Goal: Find specific page/section: Find specific page/section

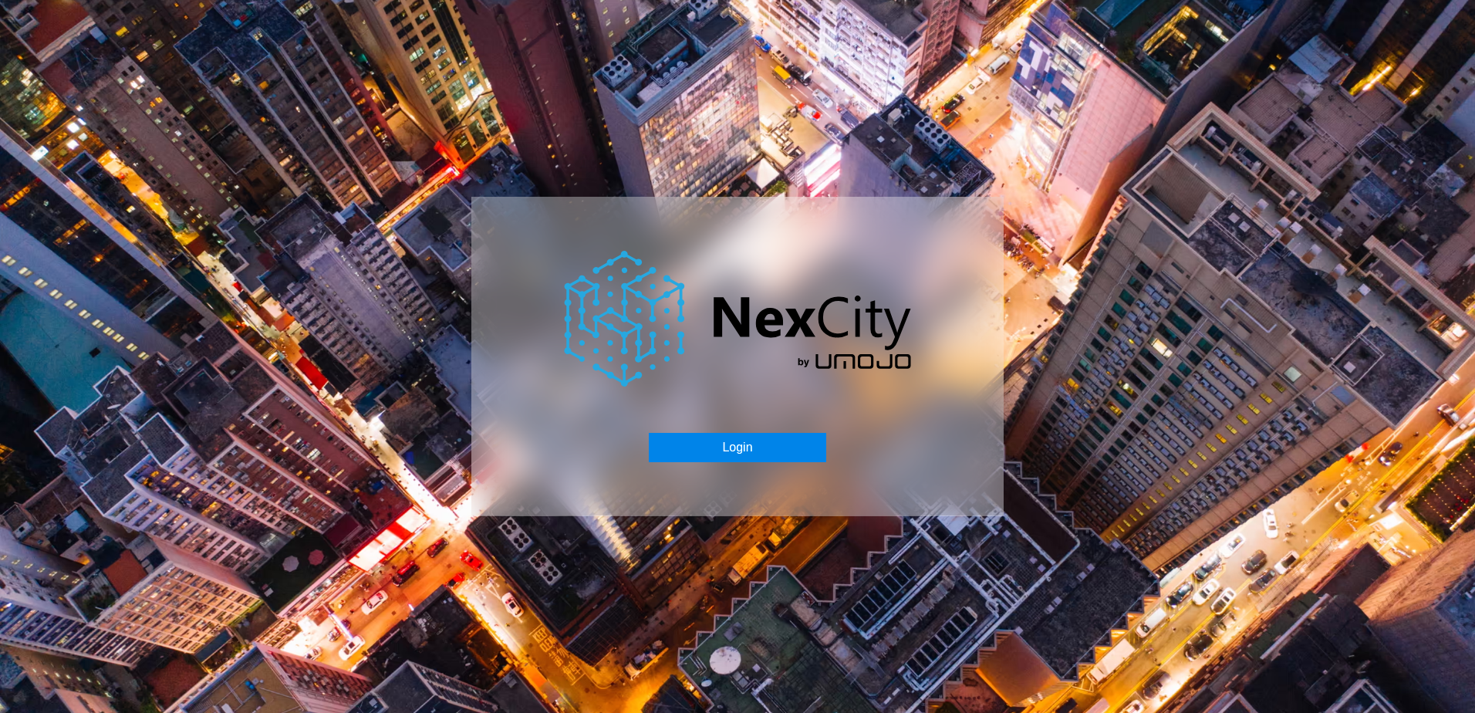
click at [772, 449] on button "Login" at bounding box center [737, 447] width 177 height 29
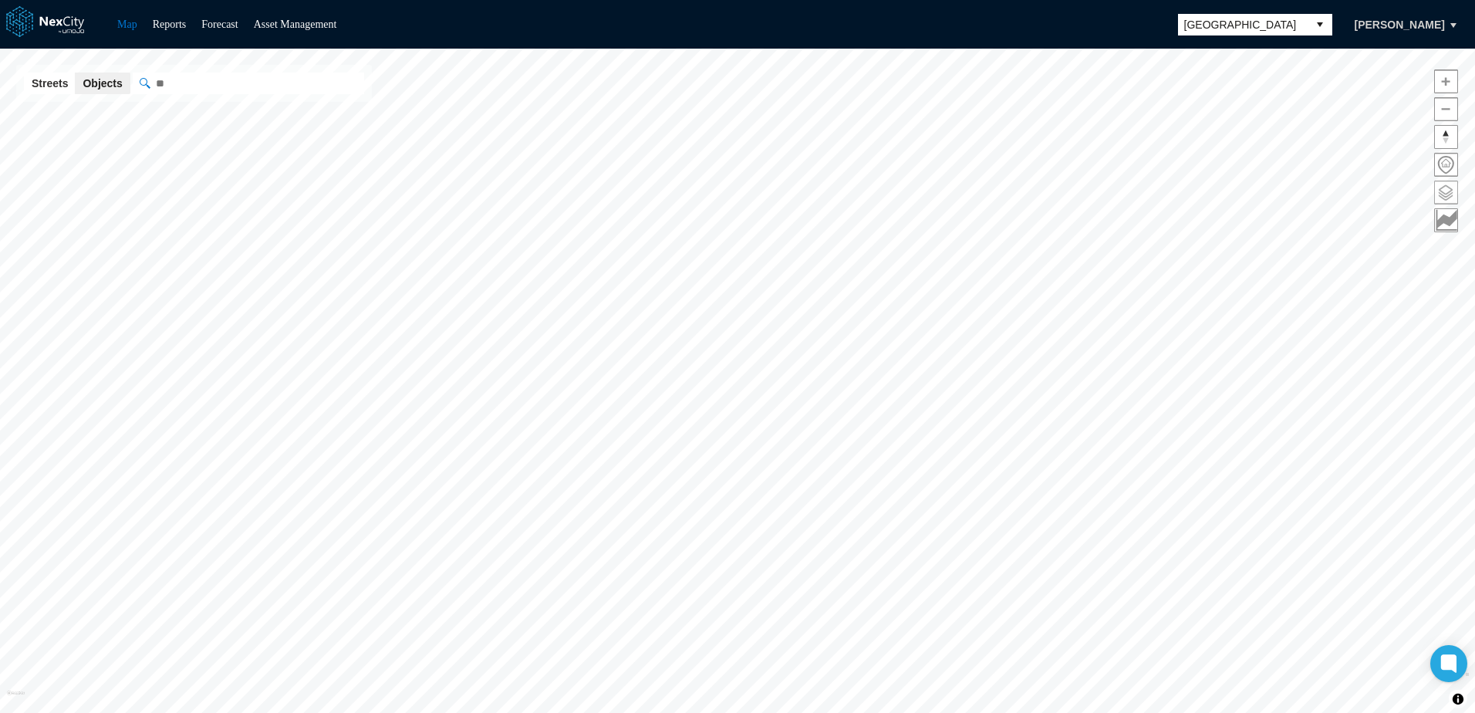
click at [1450, 199] on span at bounding box center [1446, 192] width 22 height 22
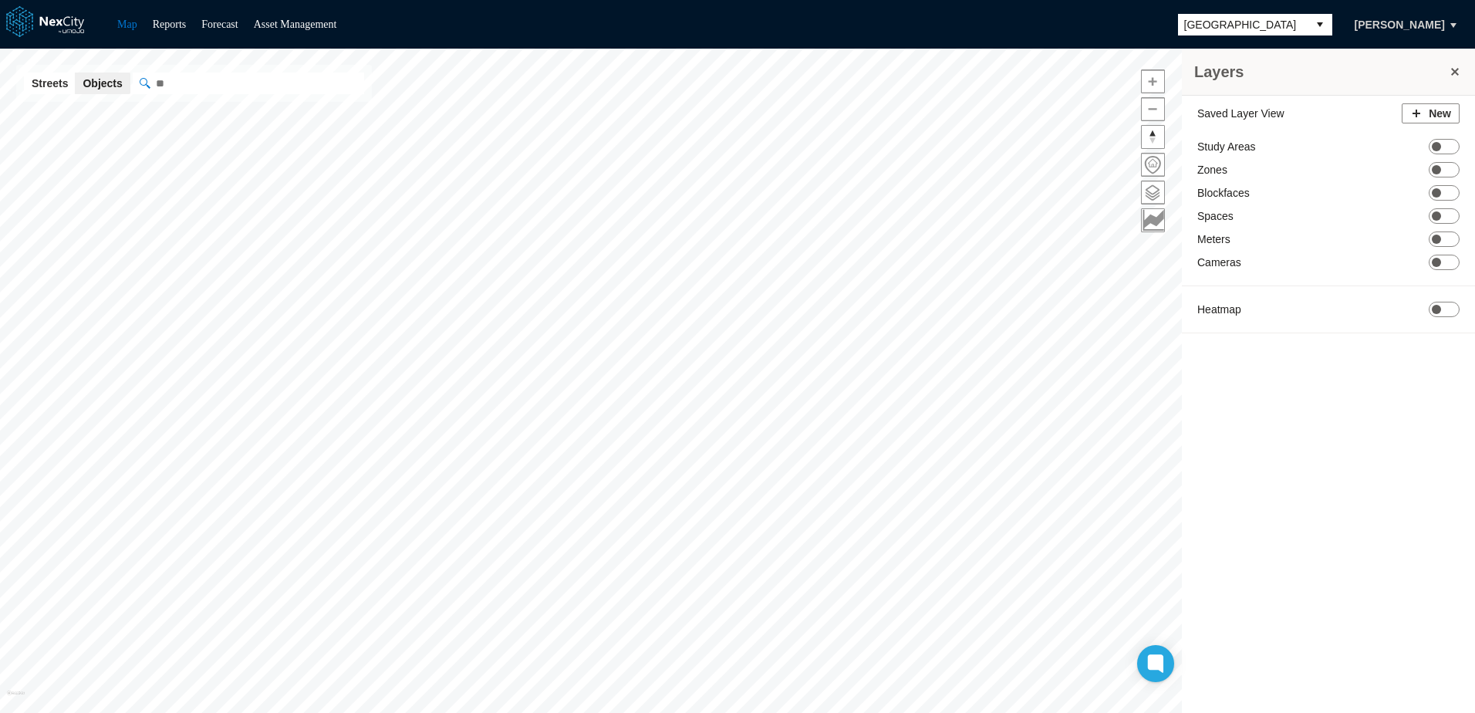
click at [1256, 22] on span "[GEOGRAPHIC_DATA]" at bounding box center [1243, 24] width 117 height 15
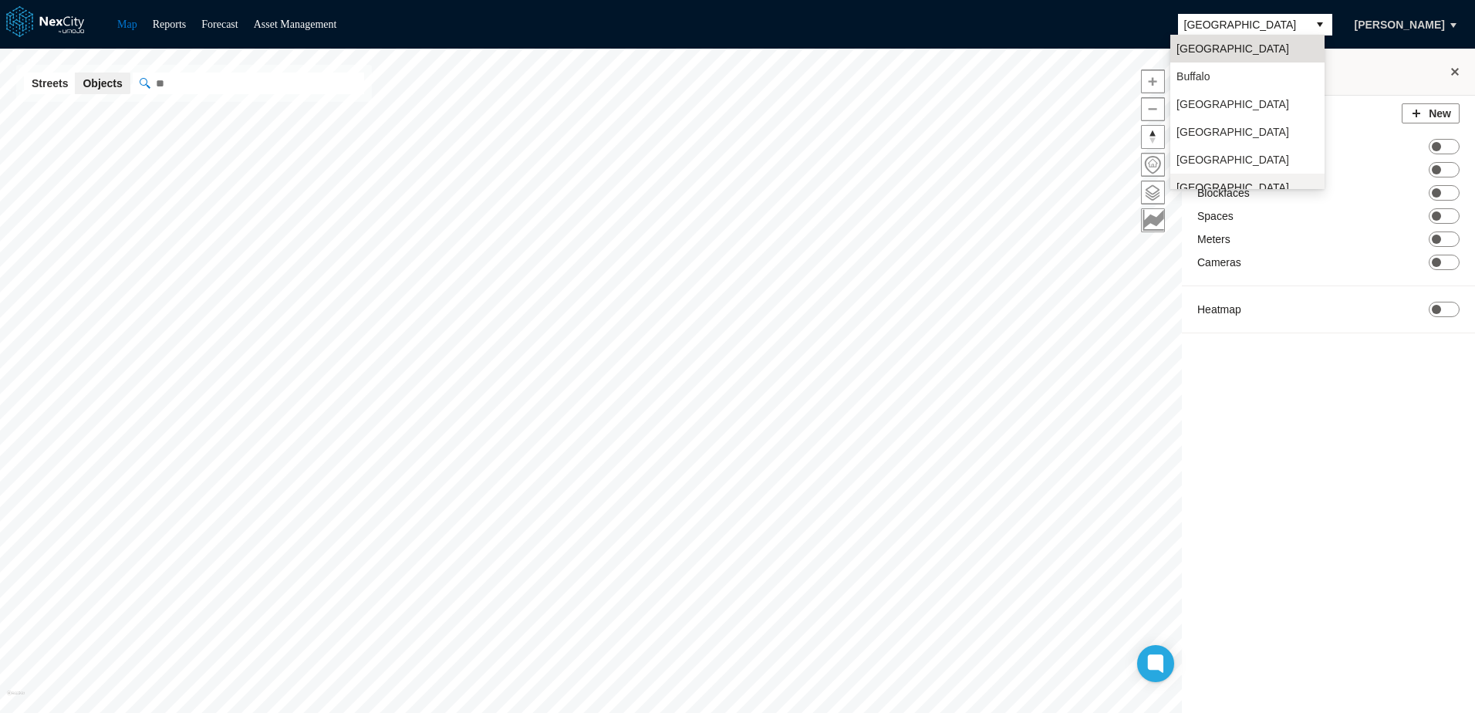
click at [1208, 179] on li "[GEOGRAPHIC_DATA][PERSON_NAME]" at bounding box center [1248, 195] width 154 height 43
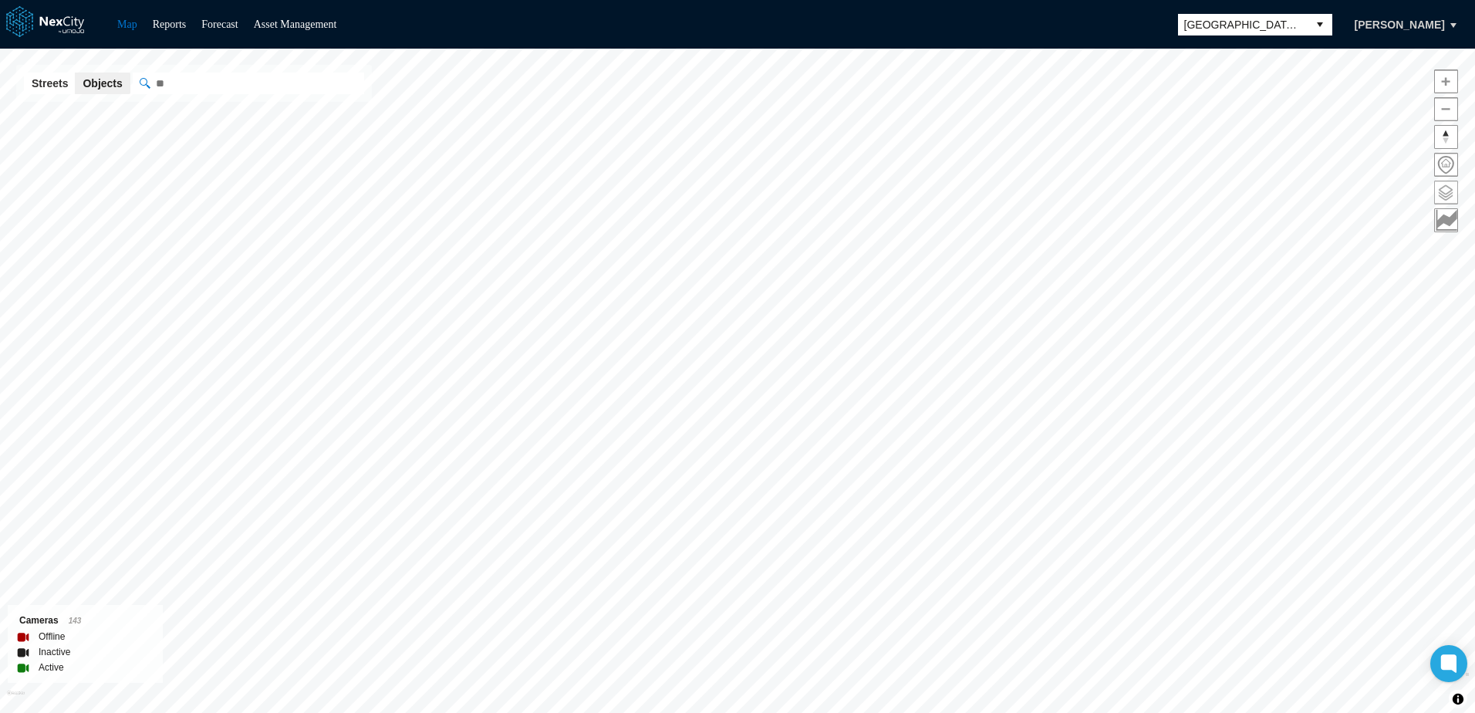
click at [1443, 198] on span at bounding box center [1446, 192] width 22 height 22
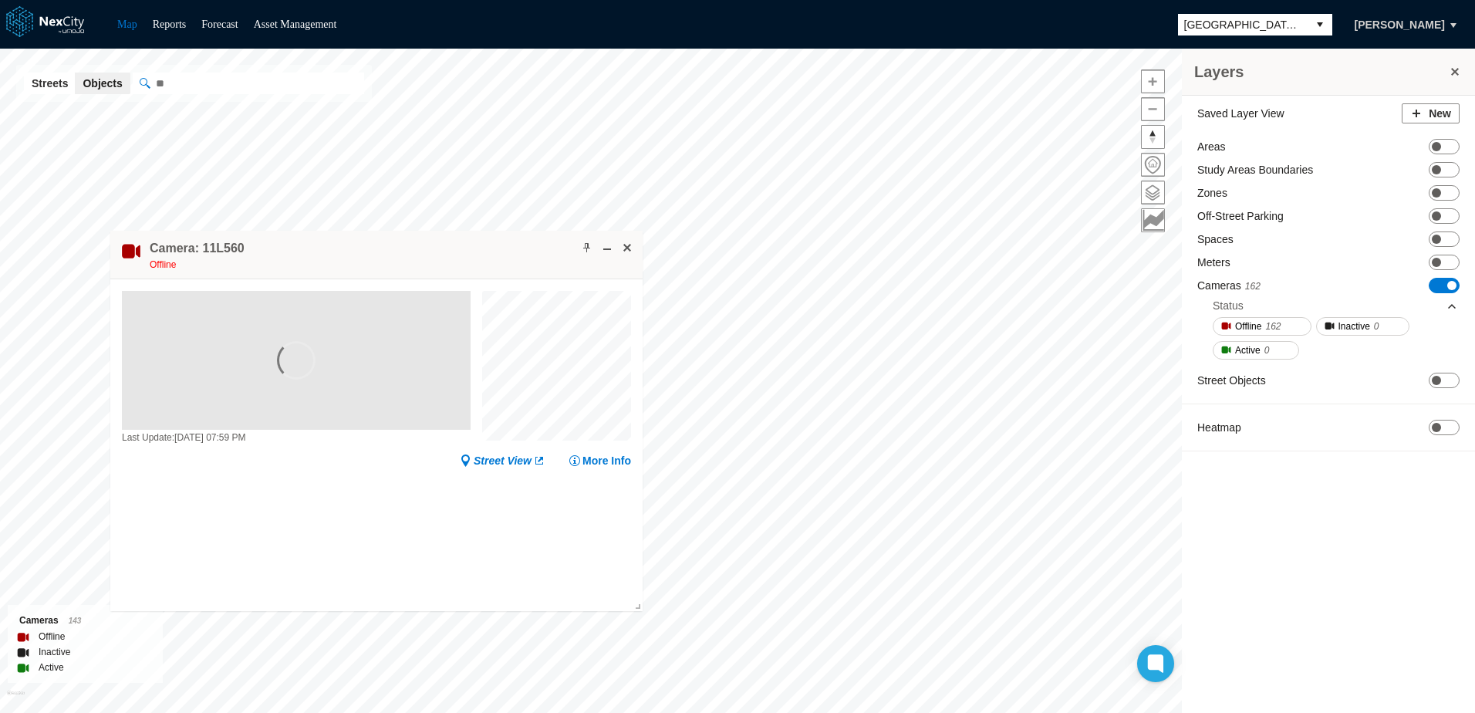
drag, startPoint x: 754, startPoint y: 188, endPoint x: 498, endPoint y: 236, distance: 260.6
click at [498, 236] on div "Camera: 11L560 Offline" at bounding box center [376, 255] width 532 height 49
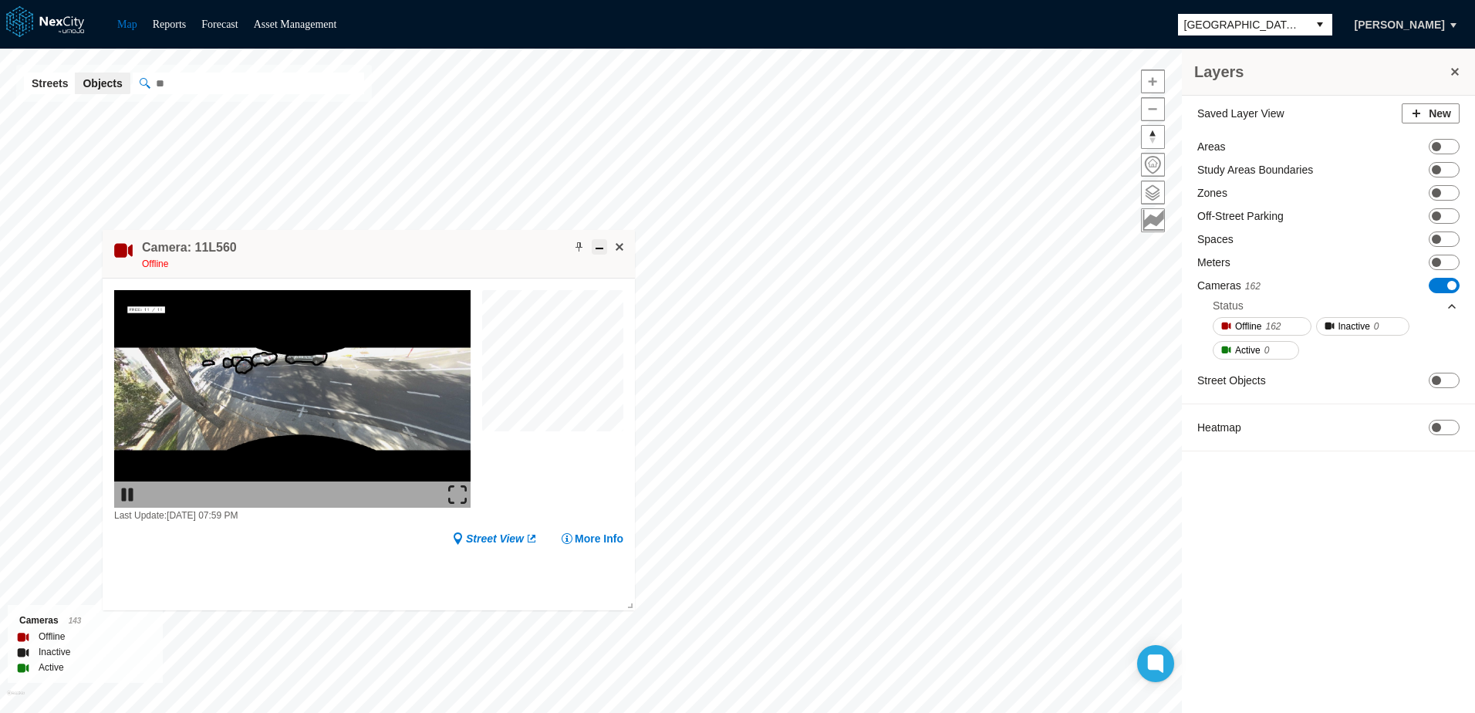
click at [598, 246] on span at bounding box center [599, 247] width 12 height 12
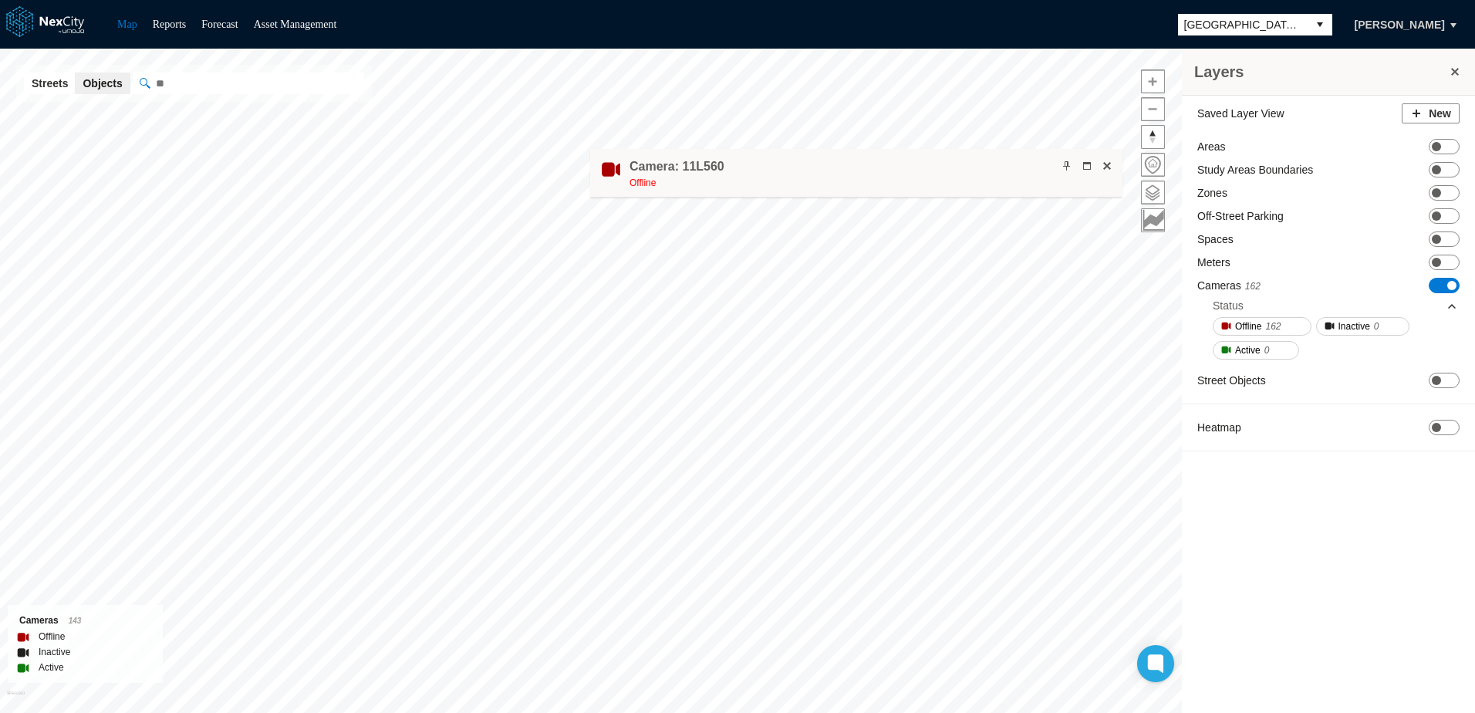
drag, startPoint x: 462, startPoint y: 244, endPoint x: 918, endPoint y: 186, distance: 459.7
click at [945, 164] on div "Camera: 11L560 Offline" at bounding box center [856, 173] width 532 height 49
drag, startPoint x: 918, startPoint y: 179, endPoint x: 972, endPoint y: 590, distance: 414.1
click at [972, 590] on div "Camera: 11L560 Offline" at bounding box center [910, 584] width 532 height 49
drag, startPoint x: 999, startPoint y: 577, endPoint x: 456, endPoint y: 492, distance: 550.0
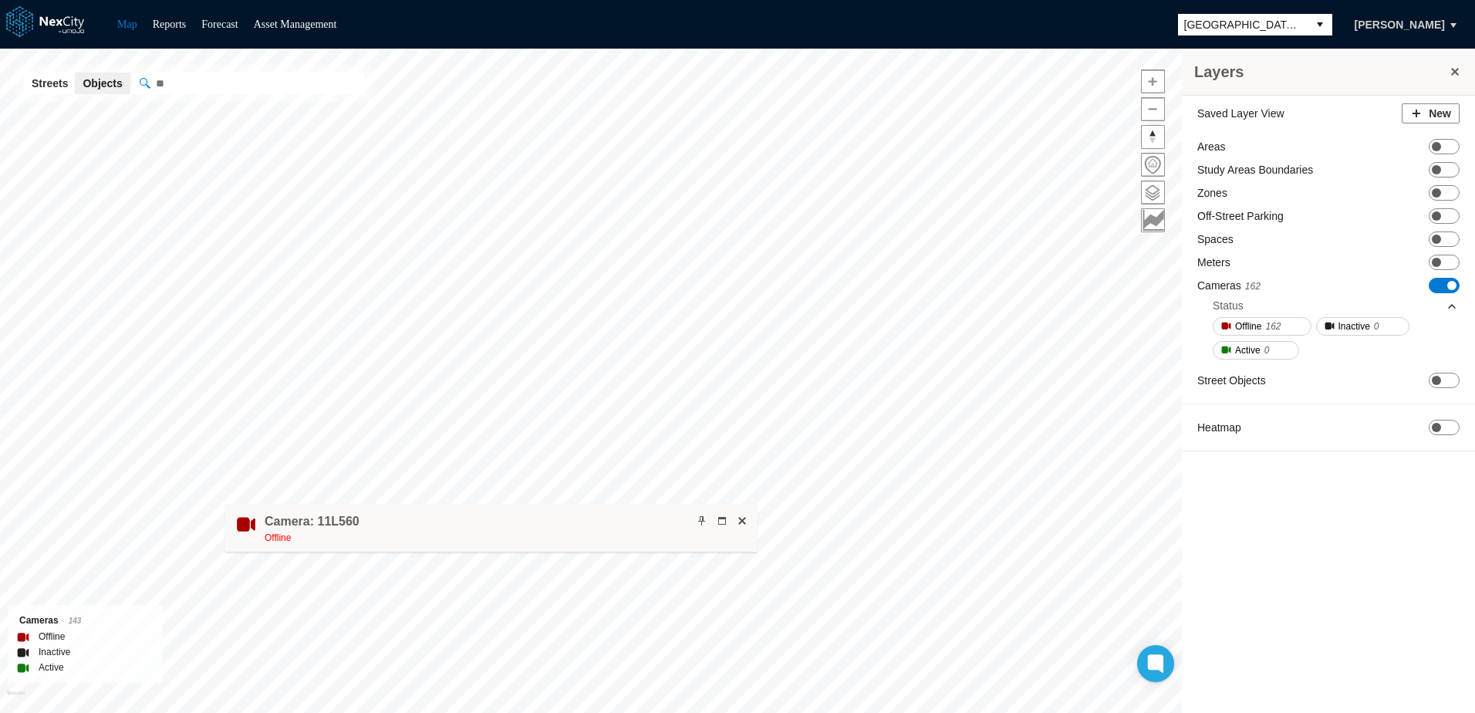
click at [452, 504] on div "Camera: 11L560 Offline" at bounding box center [491, 528] width 532 height 49
drag, startPoint x: 517, startPoint y: 482, endPoint x: 653, endPoint y: 225, distance: 290.6
click at [653, 226] on div "Camera: 11L560 Offline" at bounding box center [511, 228] width 532 height 49
drag, startPoint x: 606, startPoint y: 230, endPoint x: 840, endPoint y: 152, distance: 246.5
click at [785, 200] on div "Camera: 11L560 Offline" at bounding box center [518, 224] width 532 height 49
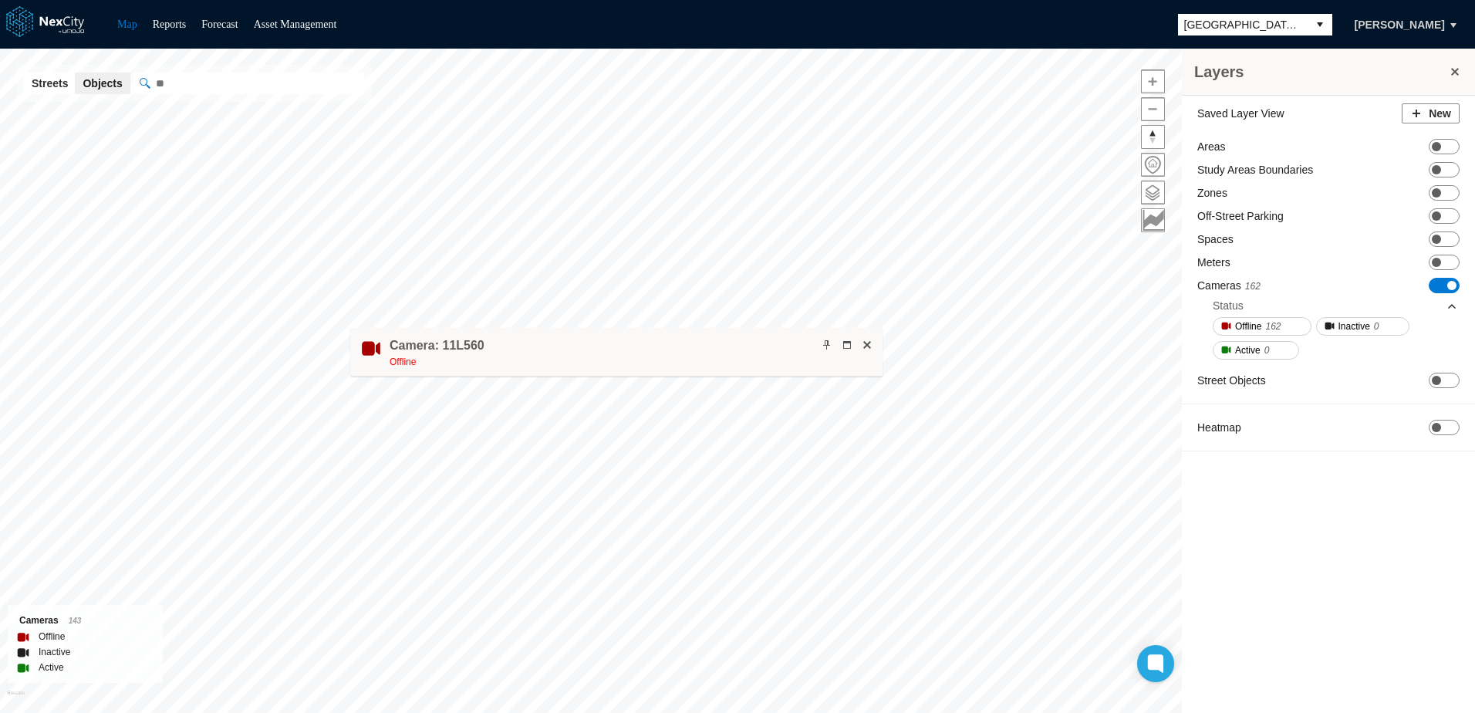
drag, startPoint x: 833, startPoint y: 216, endPoint x: 657, endPoint y: 484, distance: 320.0
click at [659, 377] on div "Camera: 11L560 Offline" at bounding box center [616, 352] width 532 height 49
